Goal: Task Accomplishment & Management: Use online tool/utility

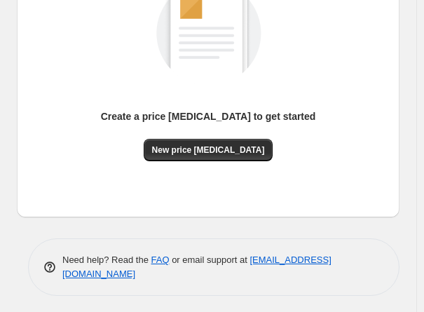
scroll to position [235, 0]
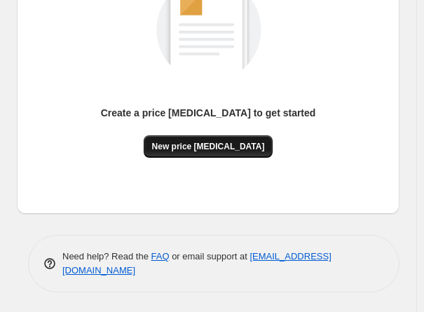
click at [217, 142] on span "New price change job" at bounding box center [208, 146] width 113 height 11
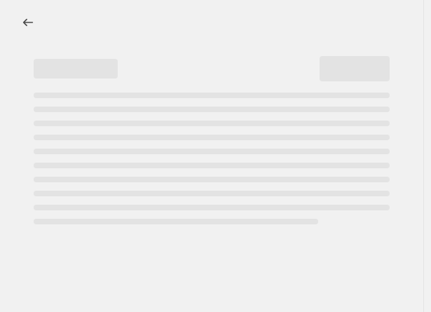
select select "percentage"
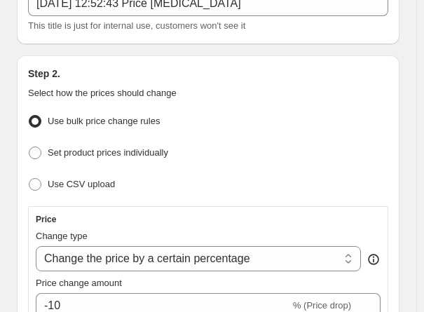
scroll to position [140, 0]
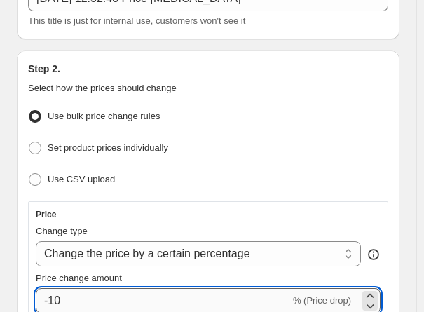
click at [73, 296] on input "-10" at bounding box center [163, 300] width 254 height 25
type input "-1"
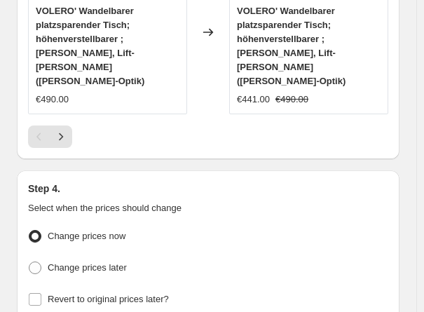
scroll to position [1973, 0]
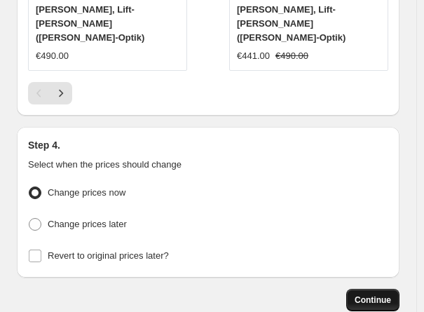
type input "-30"
click at [370, 294] on span "Continue" at bounding box center [373, 299] width 36 height 11
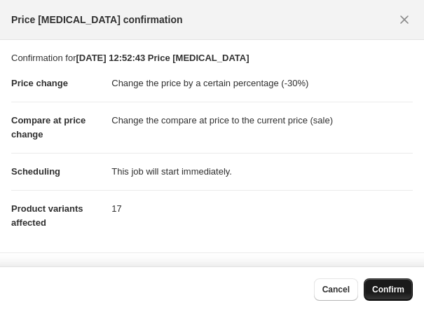
click at [394, 280] on button "Confirm" at bounding box center [388, 289] width 49 height 22
